Goal: Information Seeking & Learning: Learn about a topic

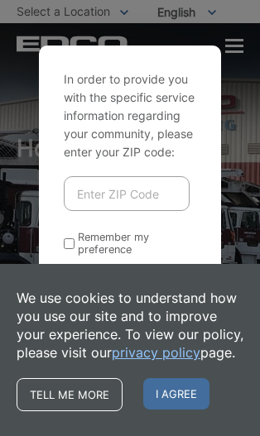
click at [183, 386] on span "I agree" at bounding box center [176, 393] width 66 height 31
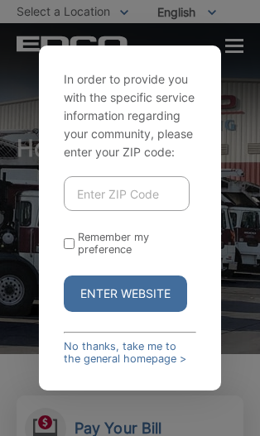
click at [146, 211] on input "Enter ZIP Code" at bounding box center [127, 193] width 126 height 35
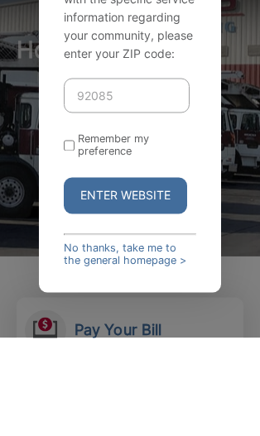
type input "92085"
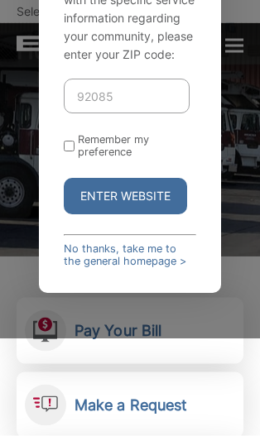
scroll to position [98, 0]
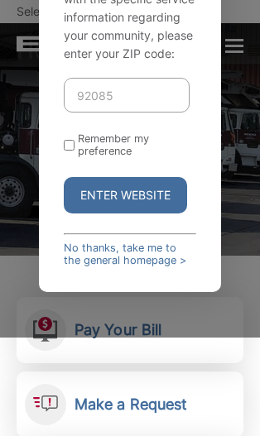
click at [134, 213] on button "Enter Website" at bounding box center [125, 195] width 123 height 36
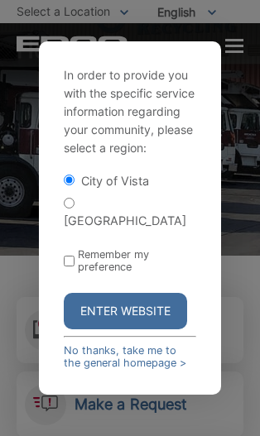
click at [69, 266] on input "Remember my preference" at bounding box center [69, 260] width 11 height 11
checkbox input "true"
click at [144, 329] on button "Enter Website" at bounding box center [125, 311] width 123 height 36
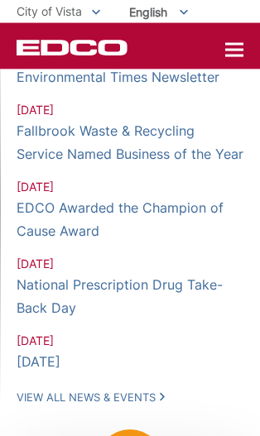
scroll to position [1738, 0]
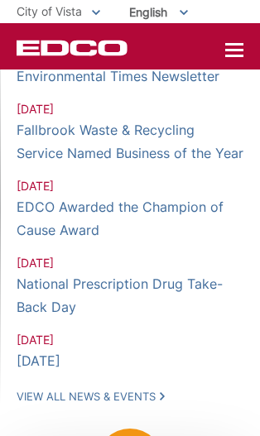
click at [222, 59] on div "EDCO Logo Home Residential Services Curbside Pickup Recycling Organic Recycling…" at bounding box center [130, 46] width 260 height 46
click at [234, 53] on div at bounding box center [234, 51] width 18 height 14
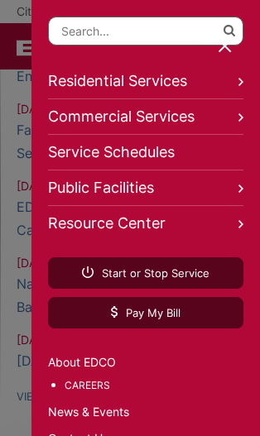
scroll to position [55, 0]
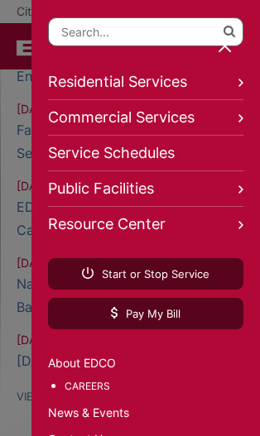
click at [80, 394] on link "Careers" at bounding box center [153, 386] width 179 height 18
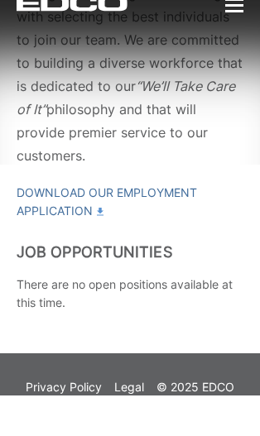
scroll to position [208, 0]
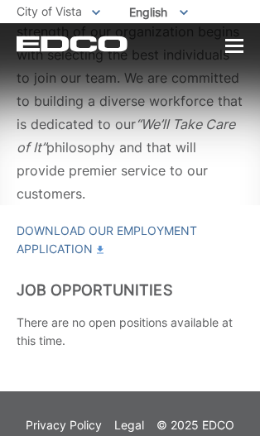
click at [158, 313] on p "There are no open positions available at this time." at bounding box center [130, 331] width 227 height 36
click at [209, 334] on div "Careers EDCO believes that the strength of our organization begins with selecti…" at bounding box center [130, 154] width 227 height 475
click at [209, 329] on div "Careers EDCO believes that the strength of our organization begins with selecti…" at bounding box center [130, 154] width 227 height 475
